Goal: Communication & Community: Answer question/provide support

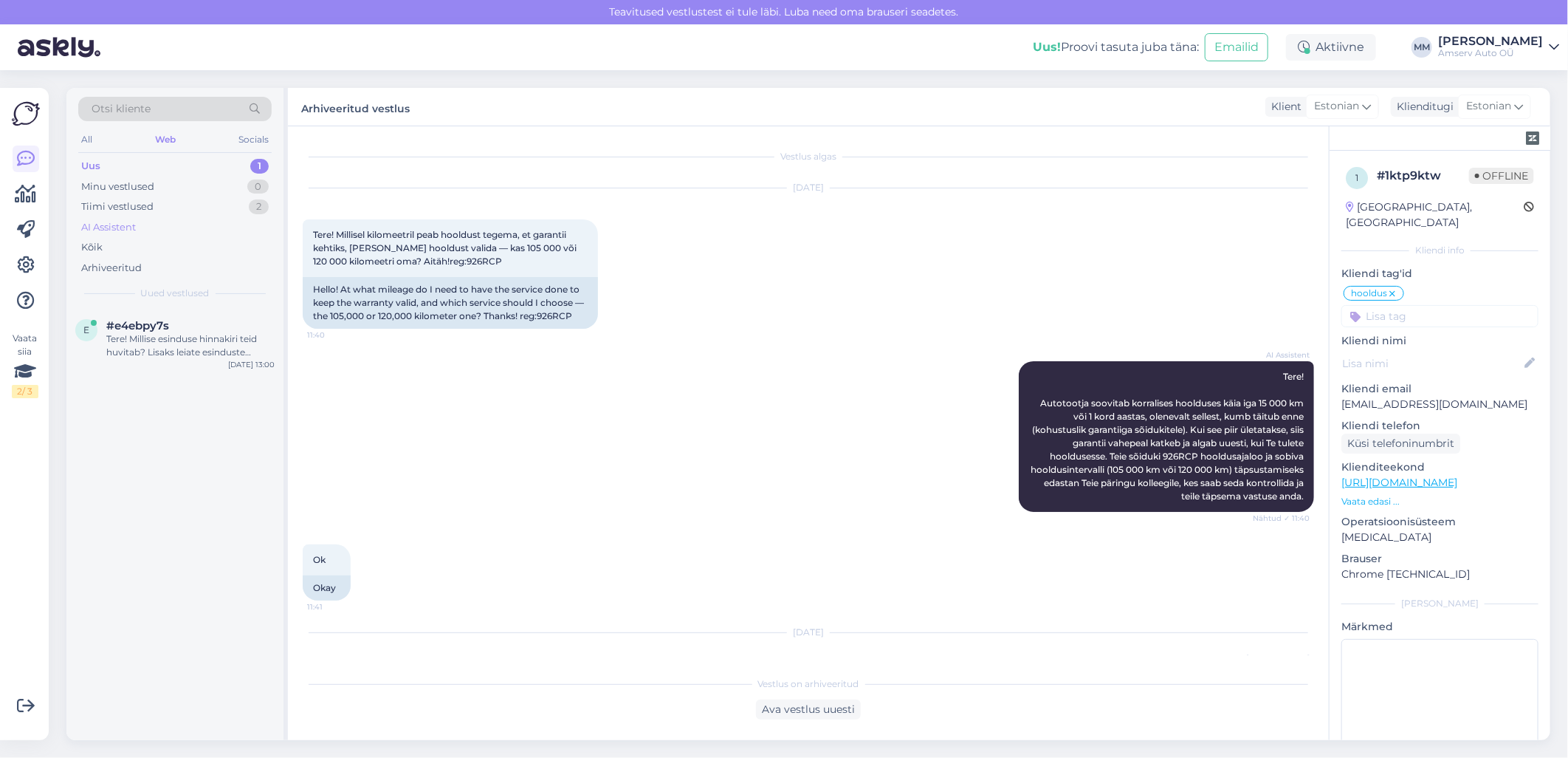
scroll to position [470, 0]
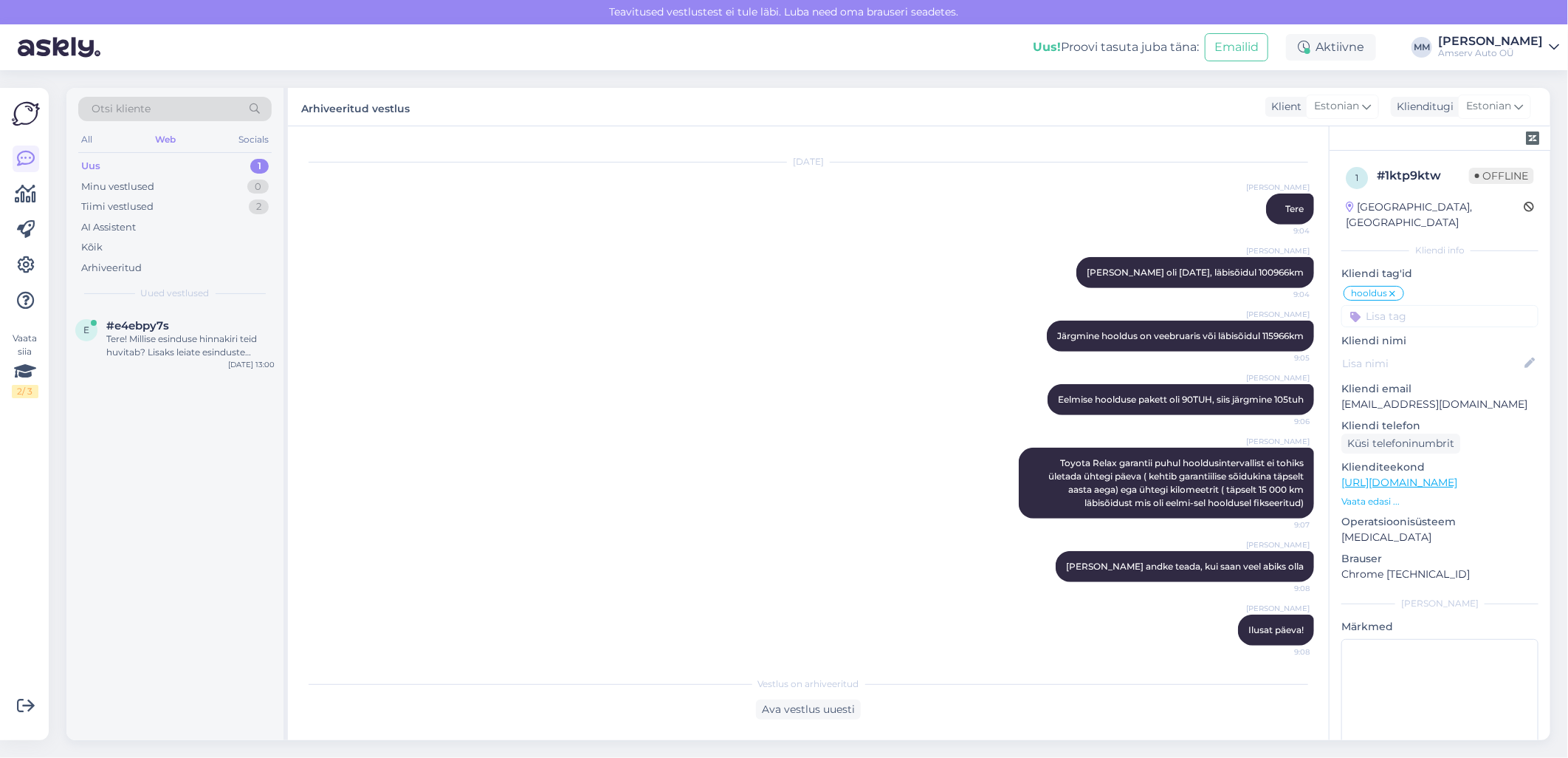
click at [182, 163] on div "Uus 1" at bounding box center [175, 165] width 194 height 20
click at [147, 341] on div "Tere! Millise esinduse hinnakiri teid huvitab? Lisaks leiate esinduste hinnakir…" at bounding box center [190, 346] width 168 height 27
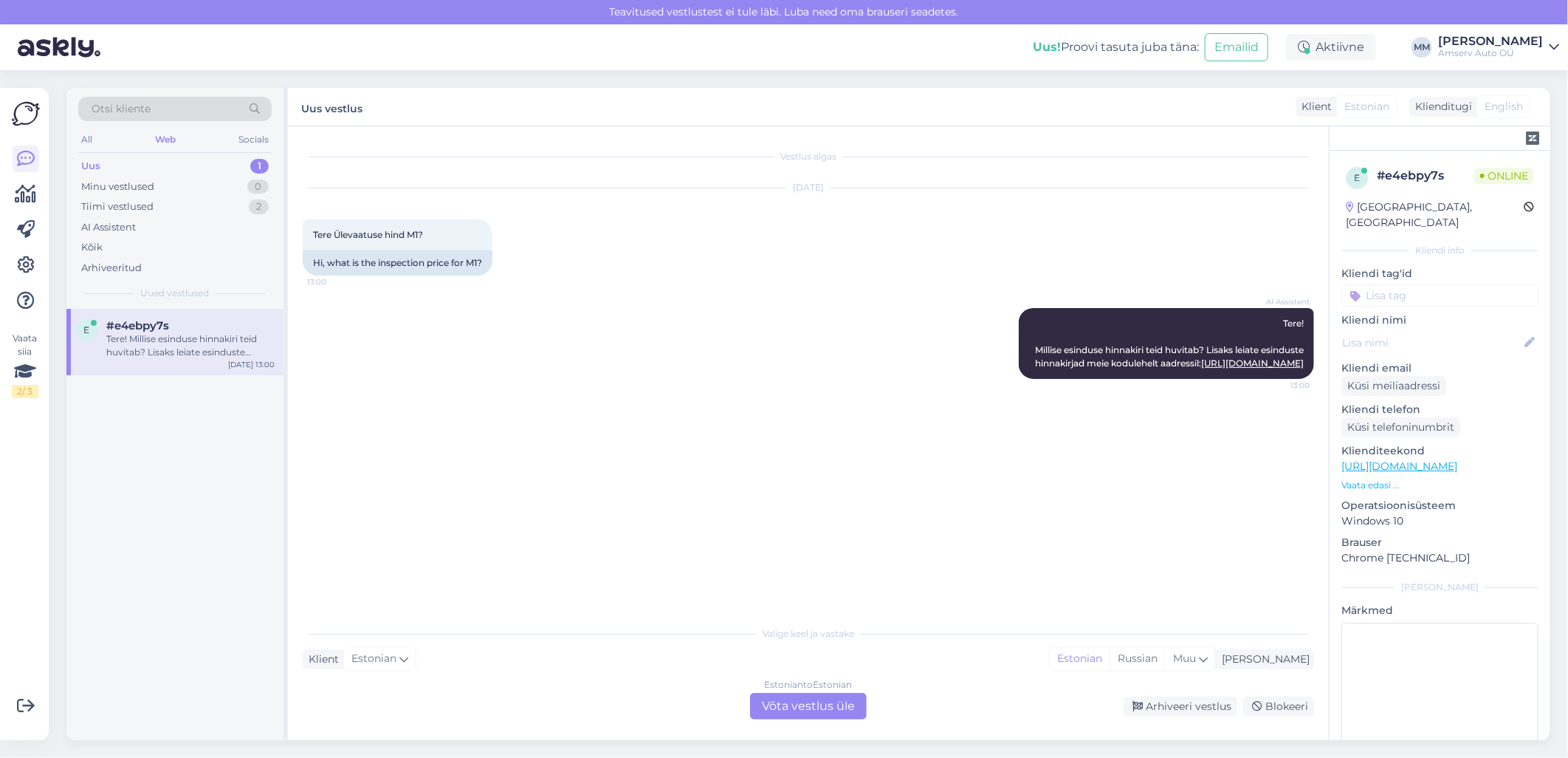
click at [840, 712] on div "Estonian to Estonian Võta vestlus üle" at bounding box center [808, 706] width 116 height 27
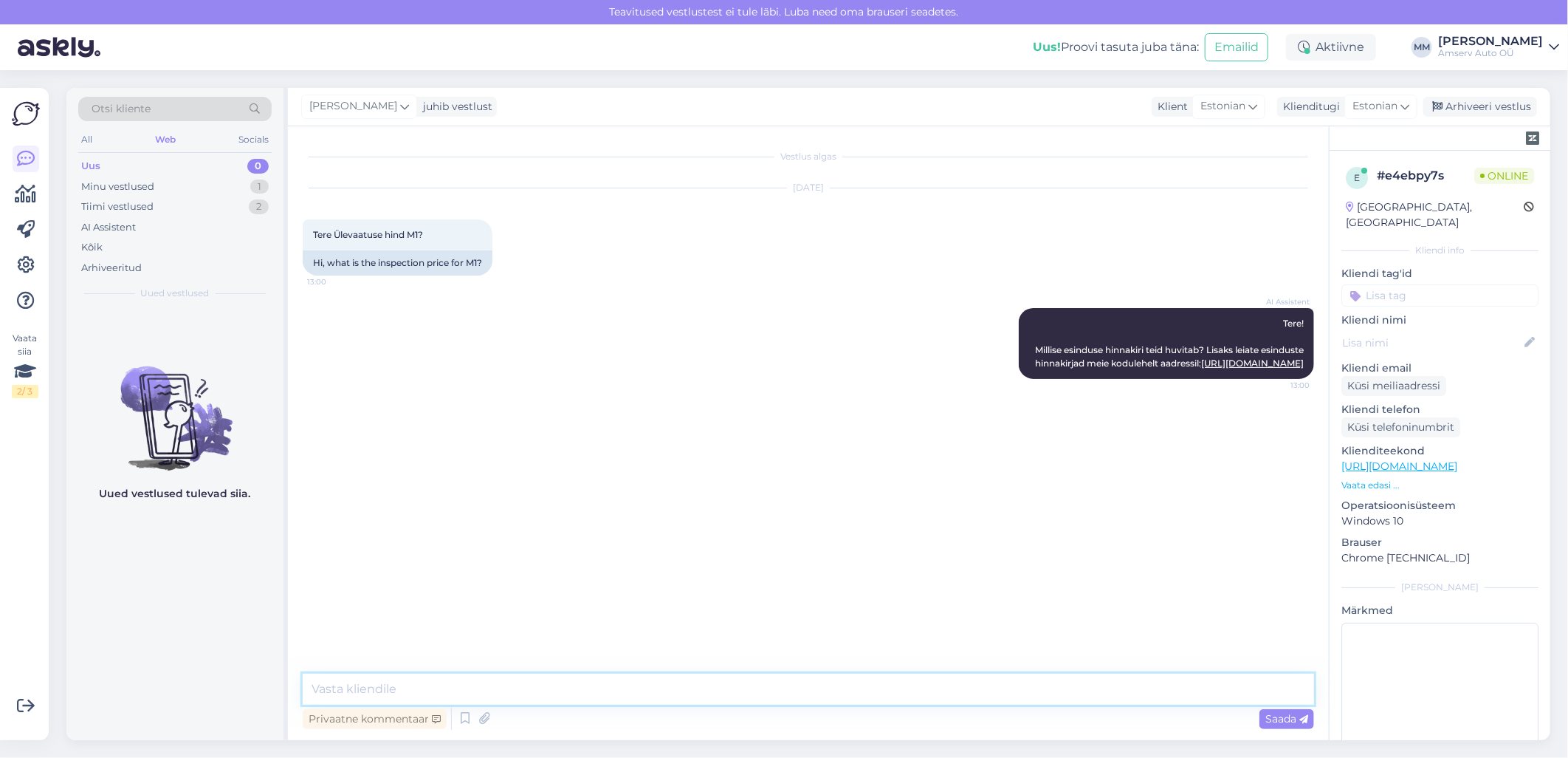
click at [546, 697] on textarea at bounding box center [808, 689] width 1012 height 31
type textarea "j"
type textarea "t"
type textarea "55 eurot"
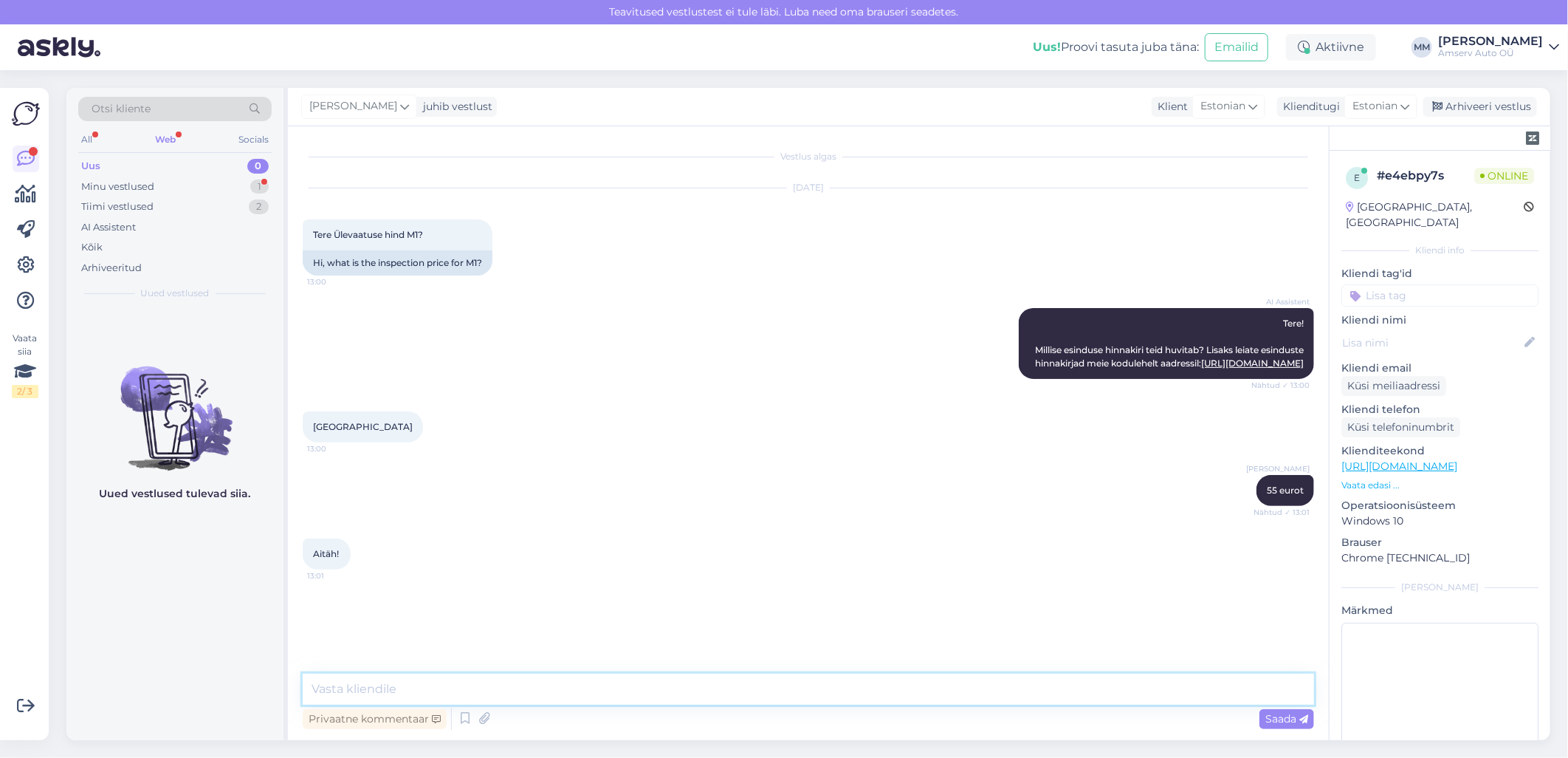
click at [450, 693] on textarea at bounding box center [808, 689] width 1012 height 31
type textarea "Aitäh Teile"
type textarea "Jääme ootama!"
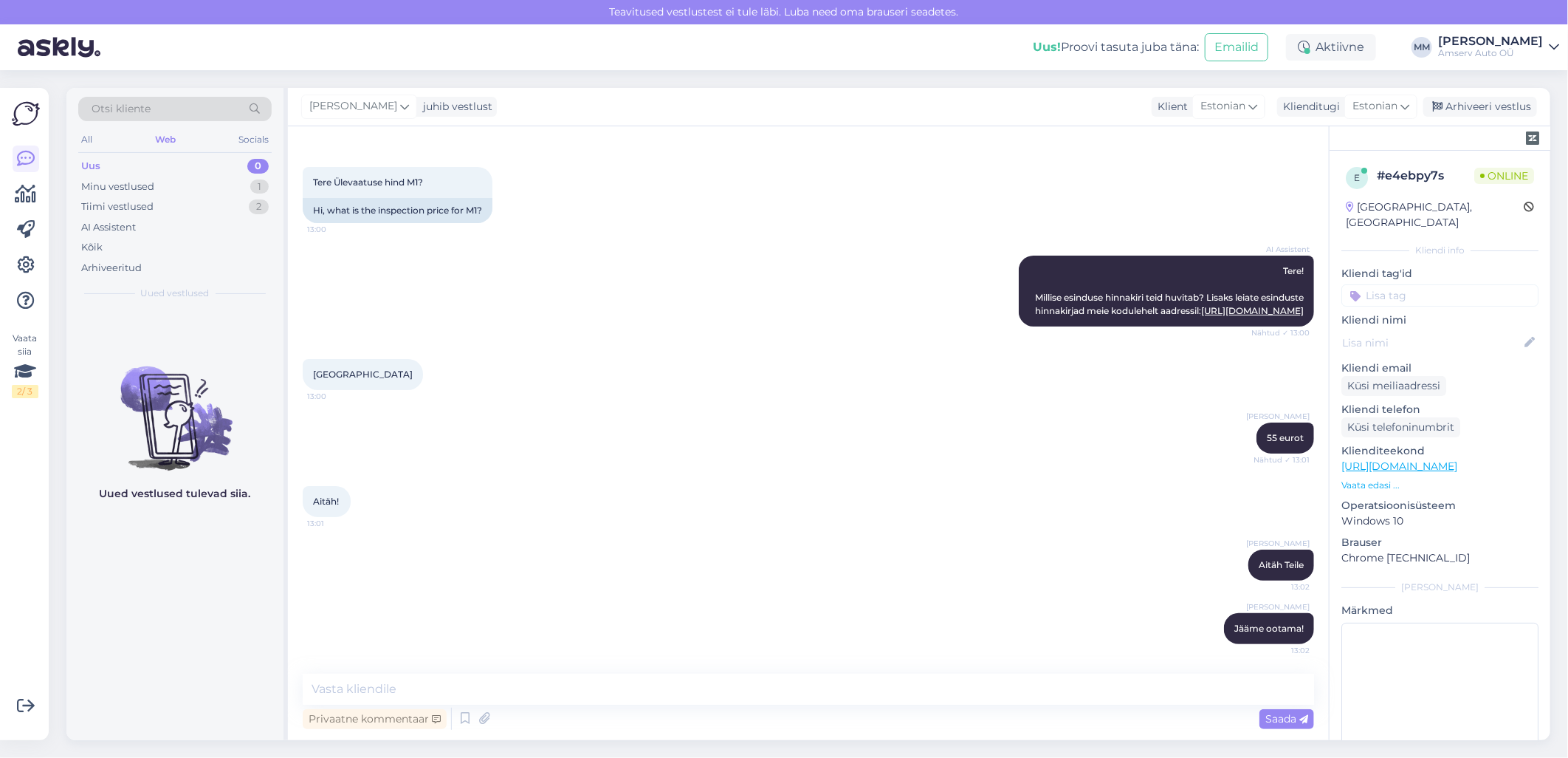
click at [1416, 284] on input at bounding box center [1440, 295] width 197 height 22
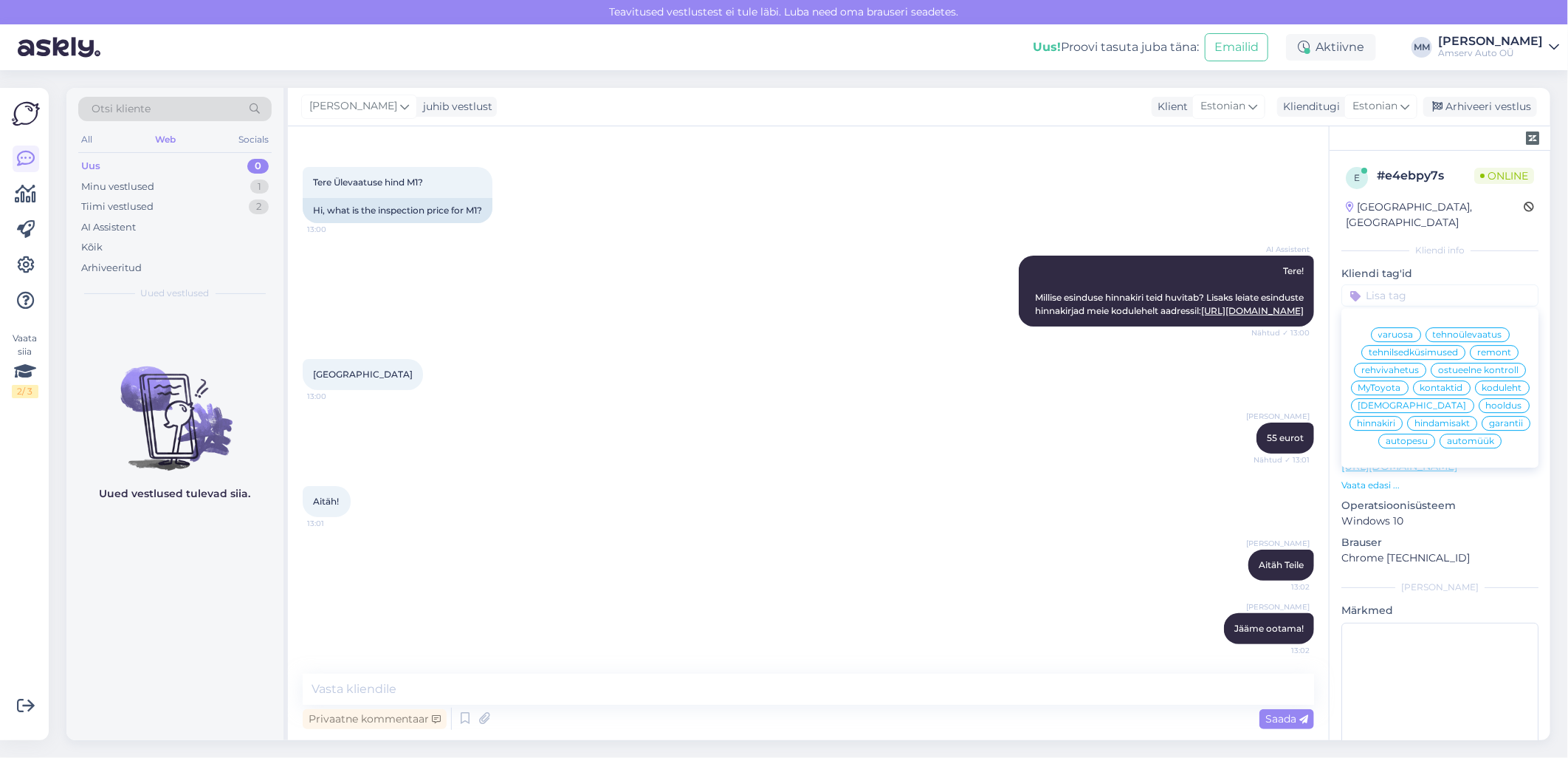
click at [1463, 331] on span "tehnoülevaatus" at bounding box center [1468, 335] width 69 height 9
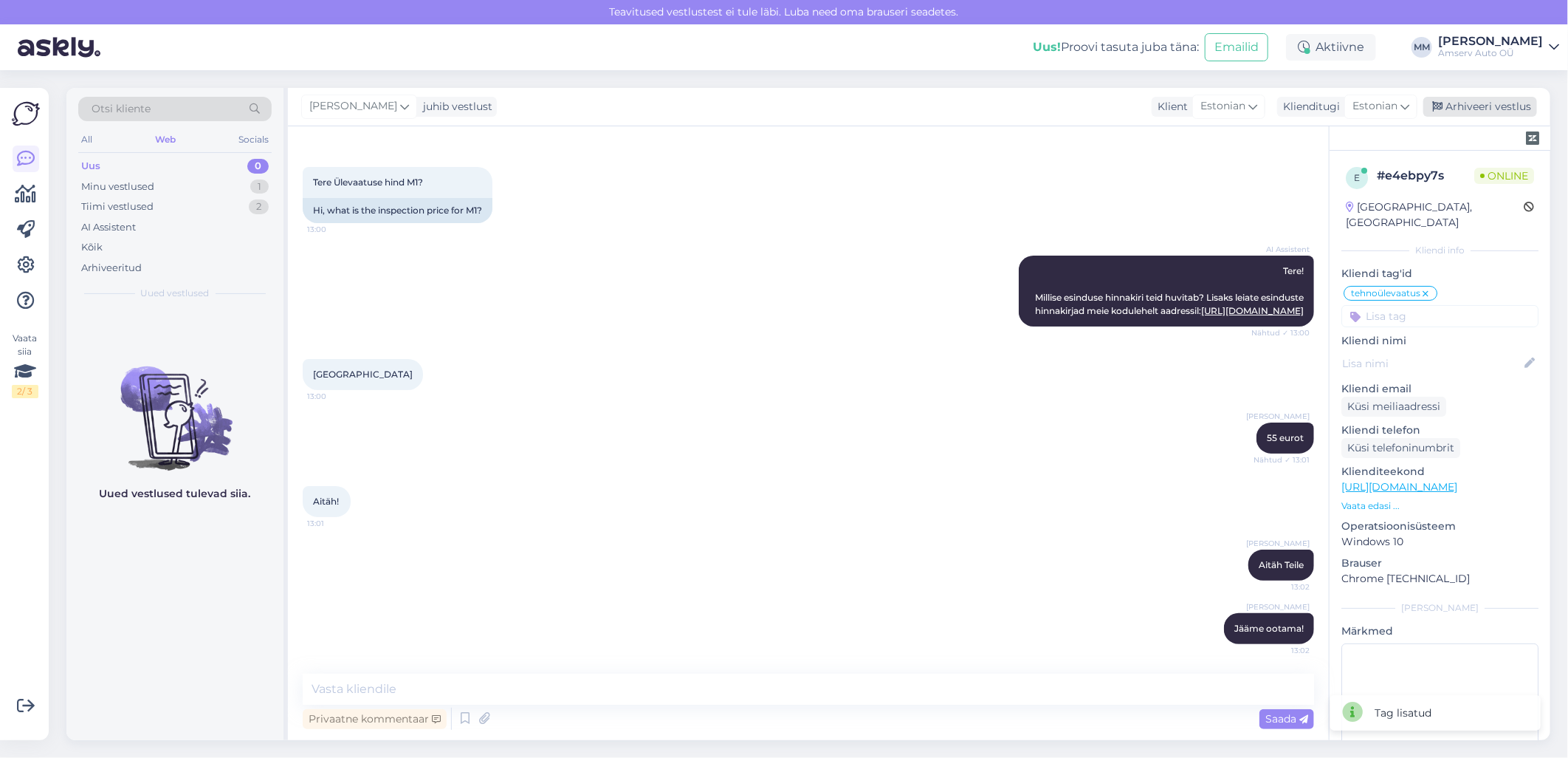
click at [1481, 112] on div "Arhiveeri vestlus" at bounding box center [1480, 107] width 114 height 20
